Goal: Task Accomplishment & Management: Complete application form

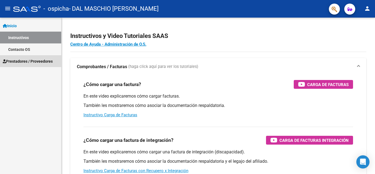
click at [31, 61] on span "Prestadores / Proveedores" at bounding box center [28, 61] width 50 height 6
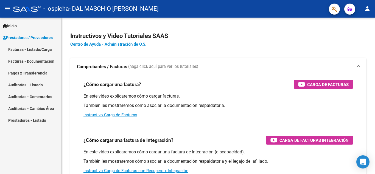
click at [36, 48] on link "Facturas - Listado/Carga" at bounding box center [30, 49] width 61 height 12
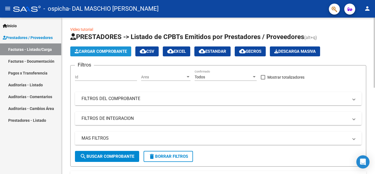
click at [106, 49] on button "Cargar Comprobante" at bounding box center [100, 51] width 61 height 10
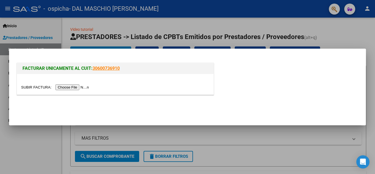
click at [68, 86] on input "file" at bounding box center [55, 87] width 69 height 6
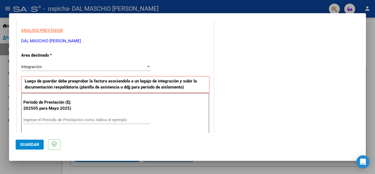
scroll to position [124, 0]
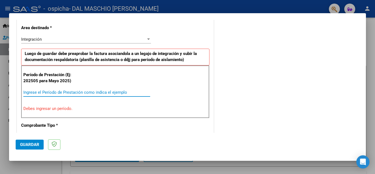
click at [74, 91] on input "Ingrese el Período de Prestación como indica el ejemplo" at bounding box center [86, 92] width 127 height 5
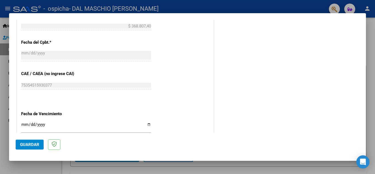
scroll to position [316, 0]
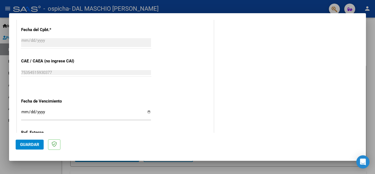
type input "202508"
click at [23, 111] on input "Ingresar la fecha" at bounding box center [86, 113] width 130 height 9
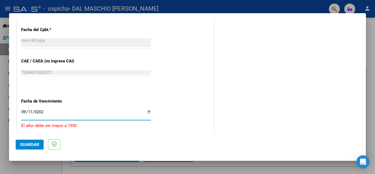
type input "[DATE]"
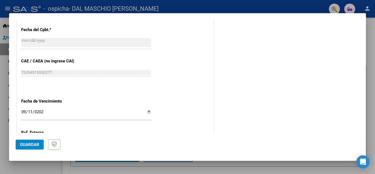
scroll to position [370, 0]
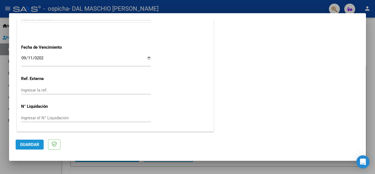
click at [31, 143] on span "Guardar" at bounding box center [29, 144] width 19 height 5
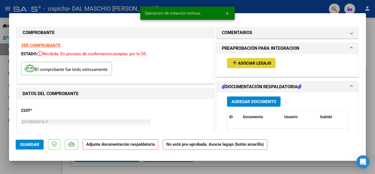
click at [256, 63] on span "Asociar Legajo" at bounding box center [254, 63] width 33 height 5
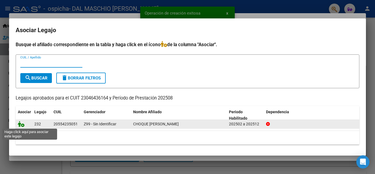
click at [21, 124] on icon at bounding box center [21, 124] width 7 height 6
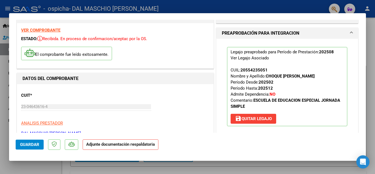
scroll to position [55, 0]
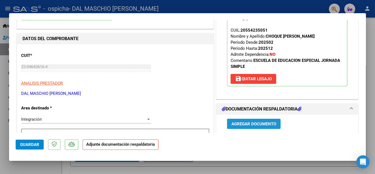
click at [253, 125] on span "Agregar Documento" at bounding box center [253, 123] width 45 height 5
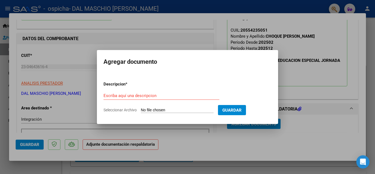
click at [115, 92] on div "Escriba aquí una descripcion" at bounding box center [161, 95] width 116 height 8
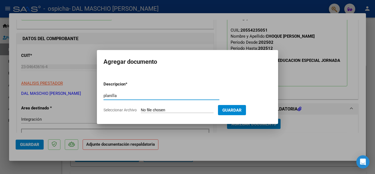
type input "planilla"
click at [179, 111] on input "Seleccionar Archivo" at bounding box center [177, 110] width 73 height 5
type input "C:\fakepath\CHOQUE [PERSON_NAME] - AGOSTO (1).pdf"
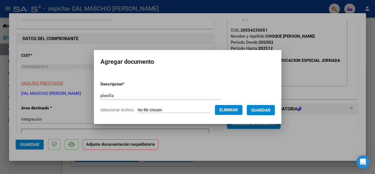
click at [268, 110] on span "Guardar" at bounding box center [260, 110] width 19 height 5
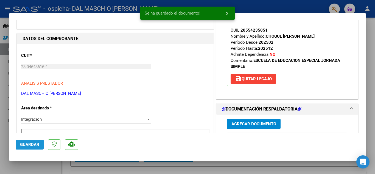
click at [25, 145] on span "Guardar" at bounding box center [29, 144] width 19 height 5
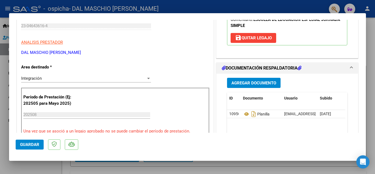
scroll to position [137, 0]
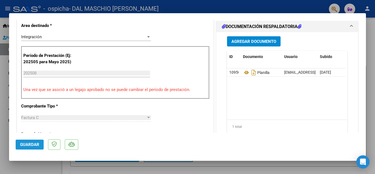
click at [28, 146] on span "Guardar" at bounding box center [29, 144] width 19 height 5
